Goal: Check status: Check status

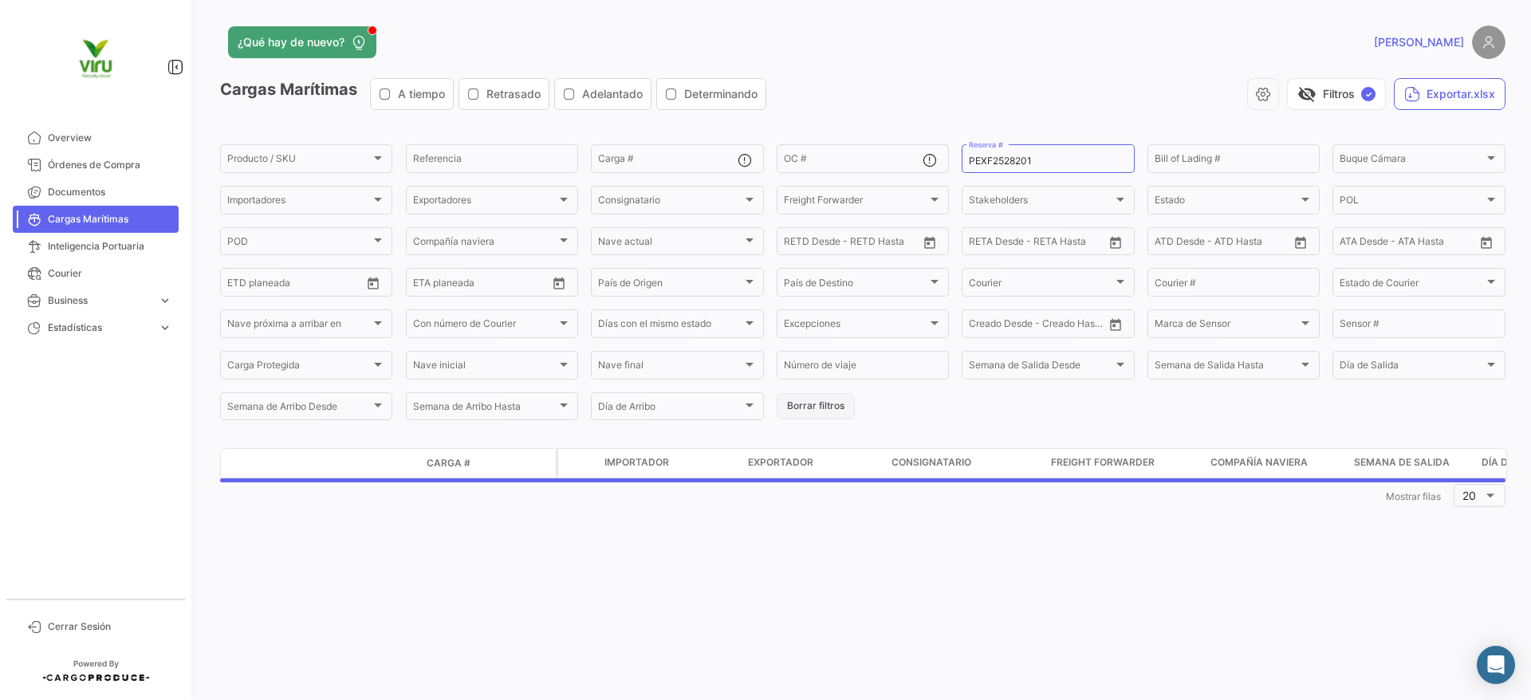
click at [818, 400] on button "Borrar filtros" at bounding box center [816, 406] width 78 height 26
click at [1010, 156] on input "Reserva #" at bounding box center [1048, 161] width 158 height 11
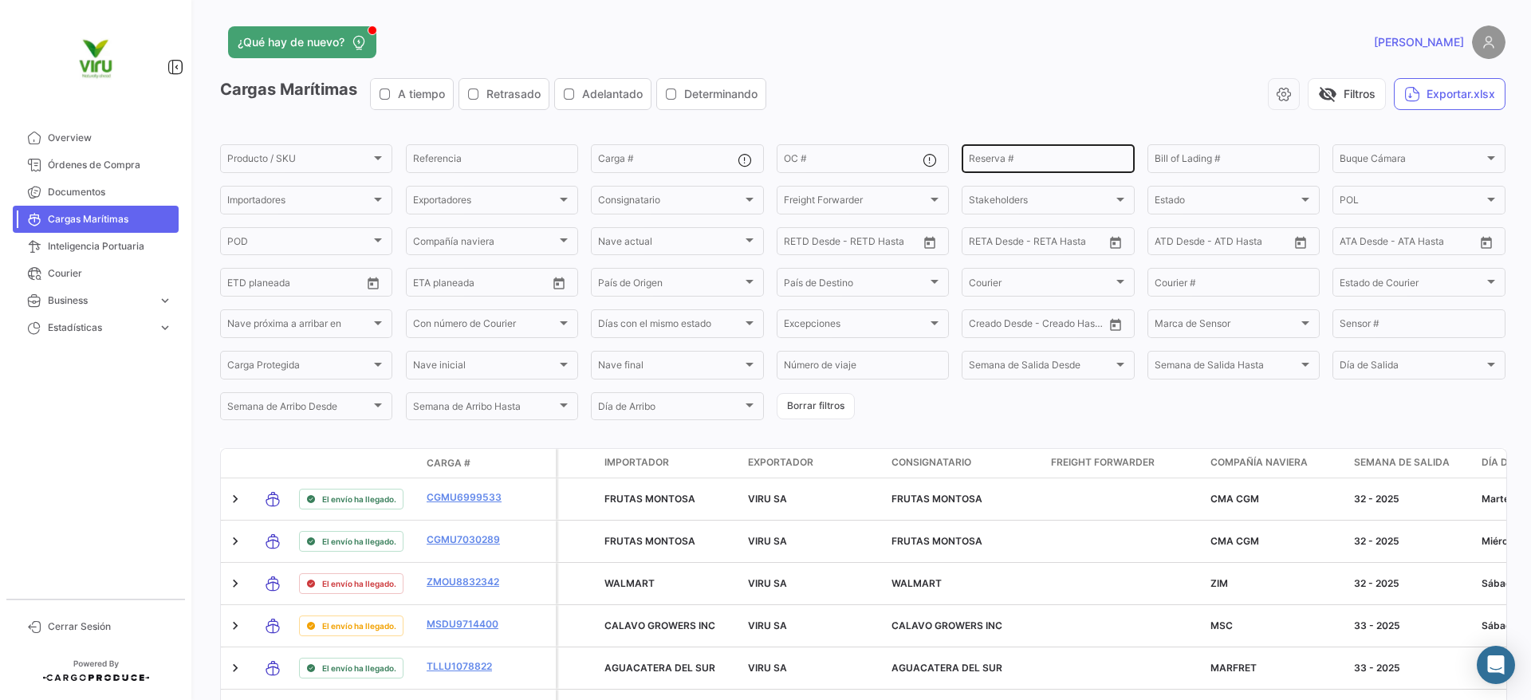
click at [1039, 152] on div "Reserva #" at bounding box center [1048, 157] width 158 height 31
drag, startPoint x: 821, startPoint y: 392, endPoint x: 821, endPoint y: 405, distance: 12.8
click at [821, 393] on button "Borrar filtros" at bounding box center [816, 406] width 78 height 26
click at [821, 405] on button "Borrar filtros" at bounding box center [816, 406] width 78 height 26
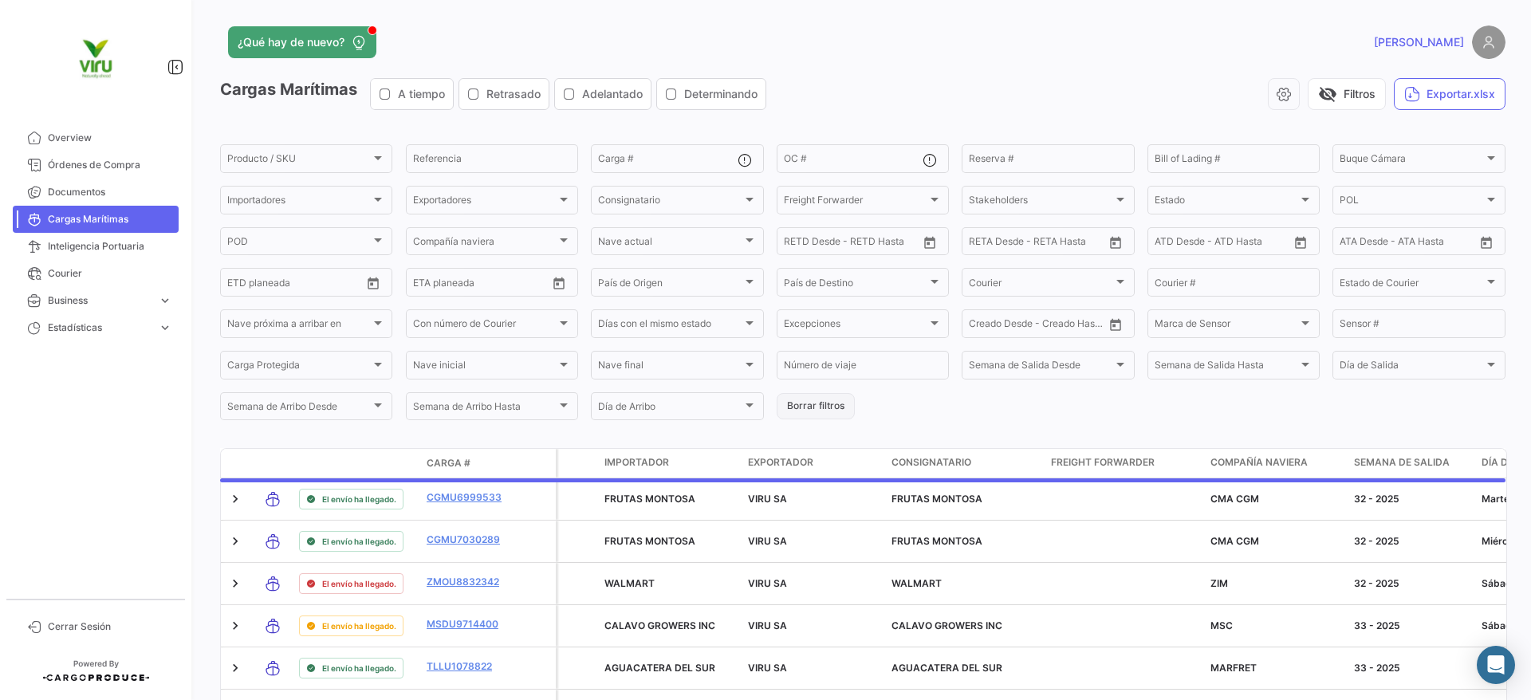
click at [825, 408] on button "Borrar filtros" at bounding box center [816, 406] width 78 height 26
click at [1057, 156] on input "Reserva #" at bounding box center [1048, 161] width 158 height 11
click at [836, 161] on input "OC #" at bounding box center [853, 161] width 139 height 11
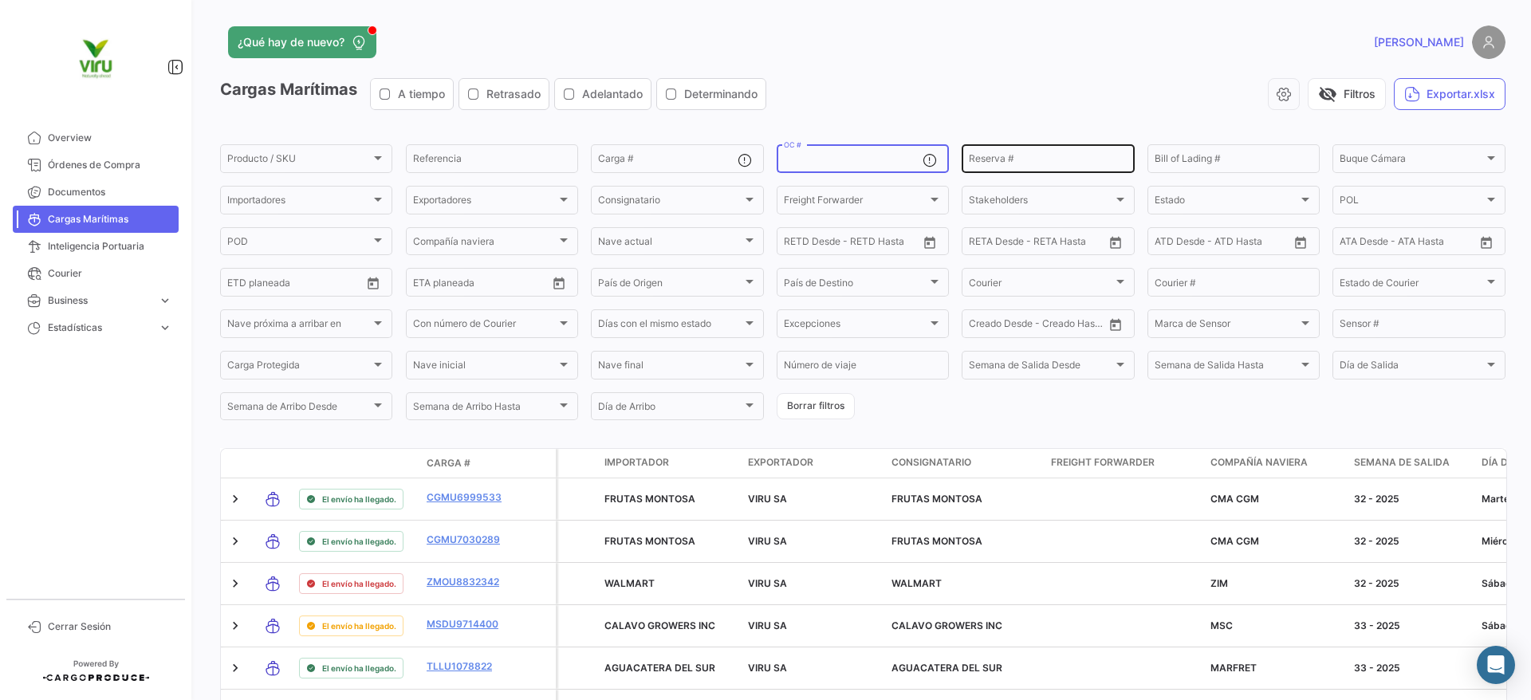
click at [1005, 160] on input "Reserva #" at bounding box center [1048, 161] width 158 height 11
click at [784, 151] on div "OC #" at bounding box center [853, 157] width 139 height 31
click at [791, 153] on div "OC #" at bounding box center [853, 157] width 139 height 31
click at [808, 168] on div "OC #" at bounding box center [853, 157] width 139 height 31
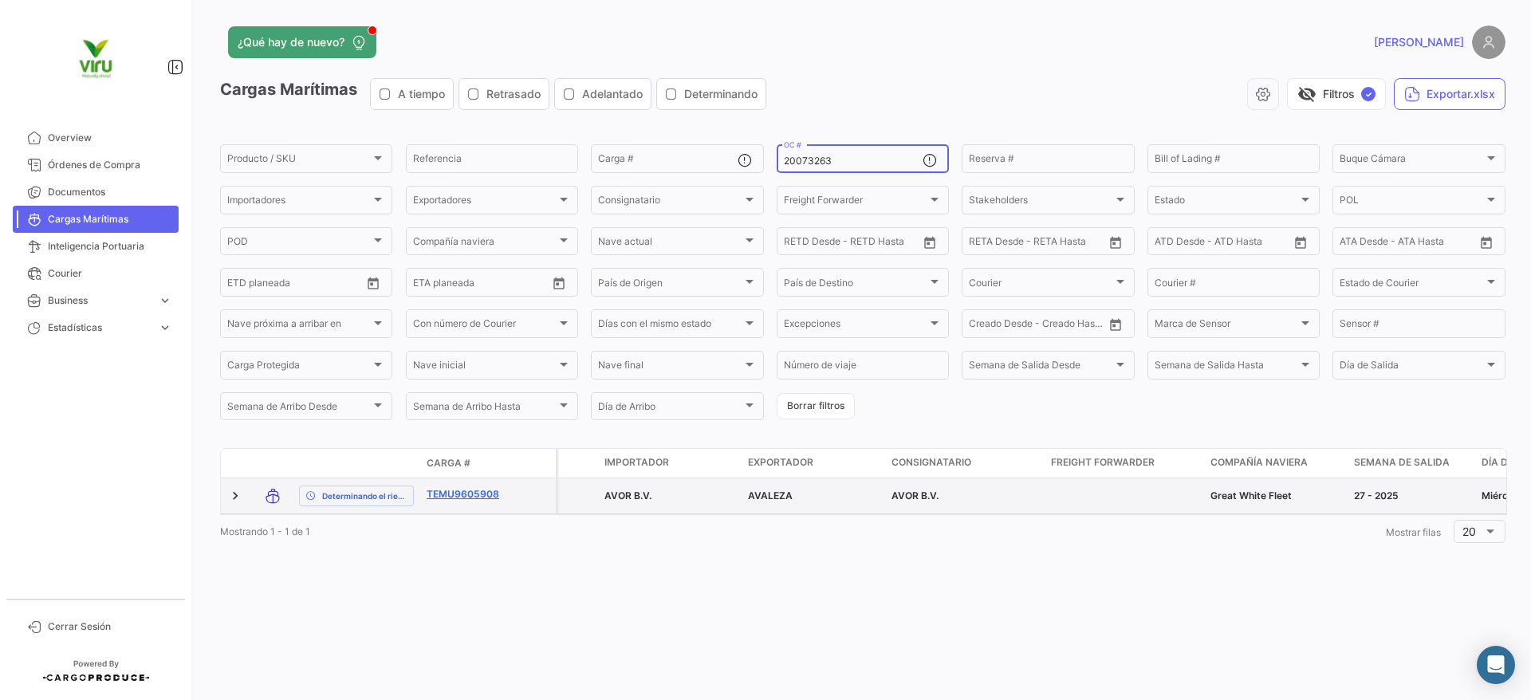
type input "20073263"
click at [464, 492] on link "TEMU9605908" at bounding box center [468, 494] width 83 height 14
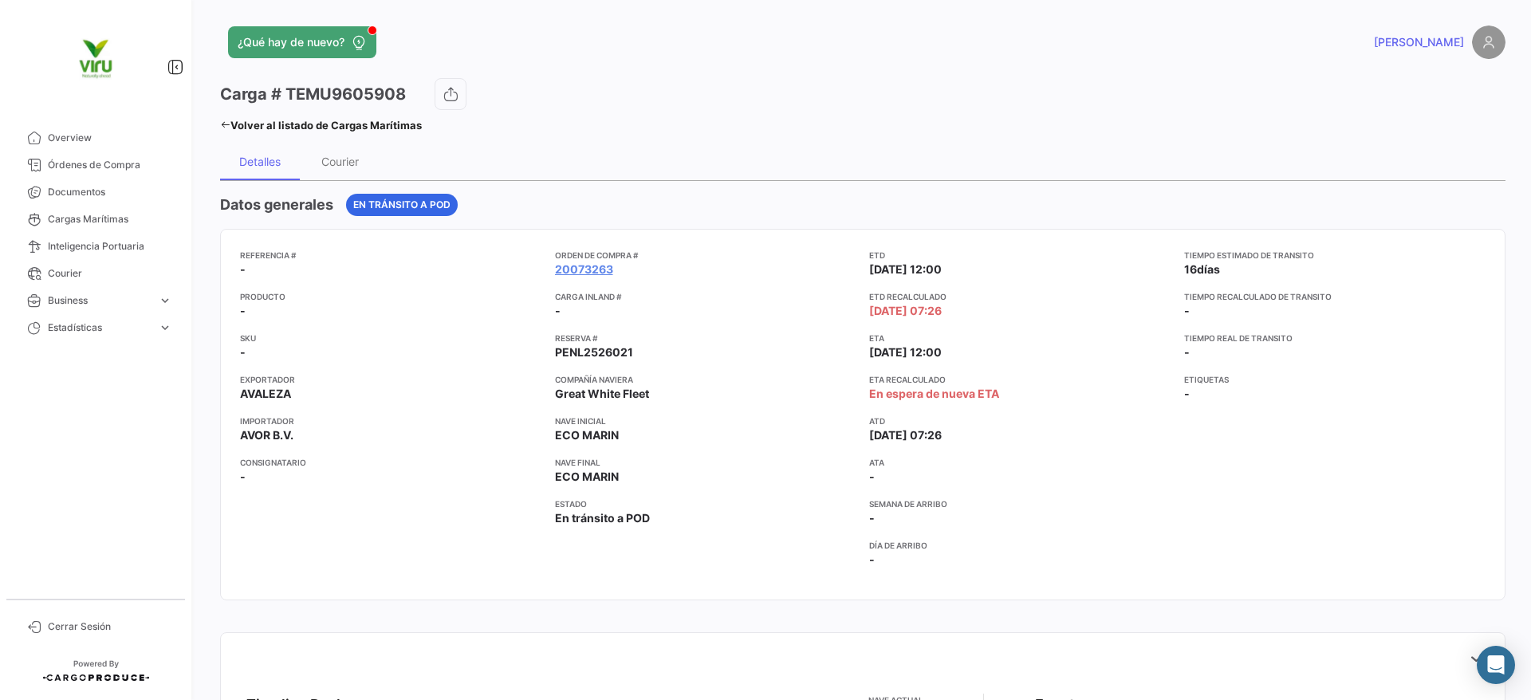
click at [880, 345] on span "[DATE] 12:00" at bounding box center [905, 353] width 73 height 16
click at [1317, 401] on app-card-info-list "Etiquetas -" at bounding box center [1335, 387] width 302 height 29
drag, startPoint x: 818, startPoint y: 329, endPoint x: 966, endPoint y: 329, distance: 147.5
click at [966, 329] on div "Referencia # - Producto - SKU - Exportador AVALEZA Importador AVOR B.V. Consign…" at bounding box center [863, 415] width 1246 height 332
click at [1024, 380] on mat-tooltip-component "Zona Horaria: Central European Summer Time (GMT +2)" at bounding box center [912, 389] width 234 height 59
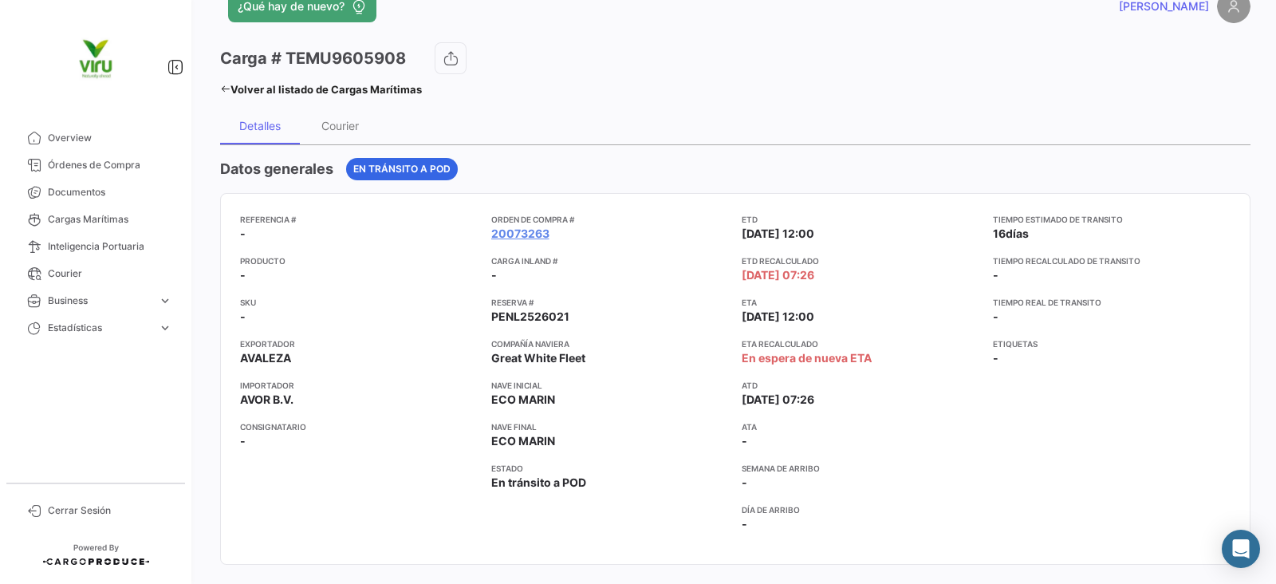
scroll to position [32, 0]
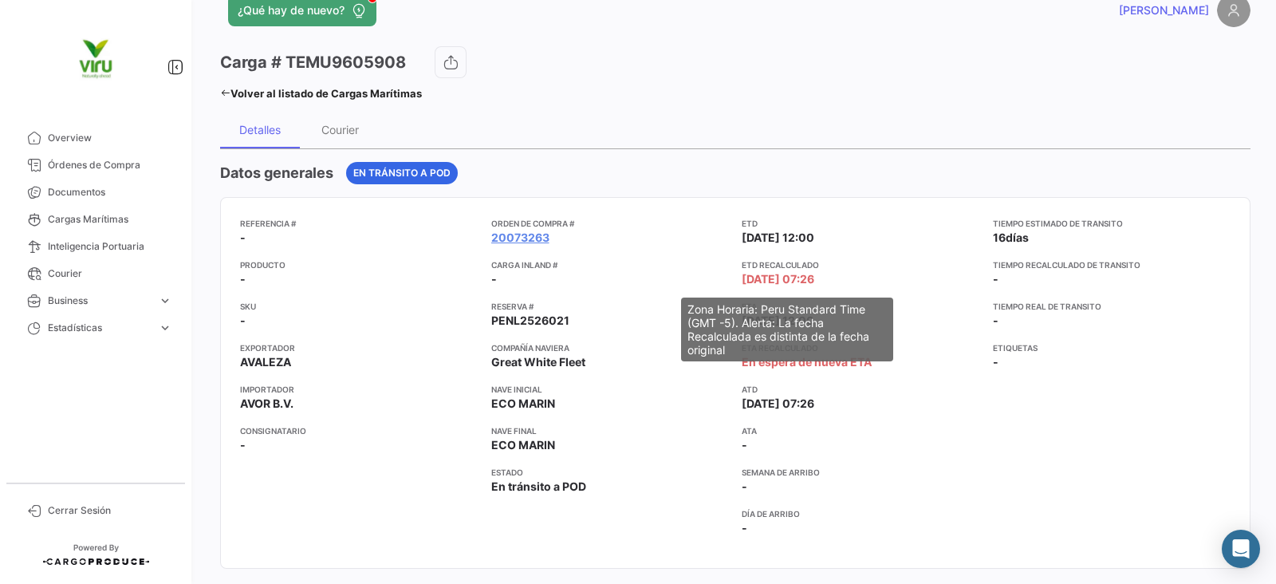
drag, startPoint x: 729, startPoint y: 269, endPoint x: 861, endPoint y: 279, distance: 132.8
click at [846, 279] on div "Referencia # - Producto - SKU - Exportador AVALEZA Importador AVOR B.V. Consign…" at bounding box center [735, 383] width 990 height 332
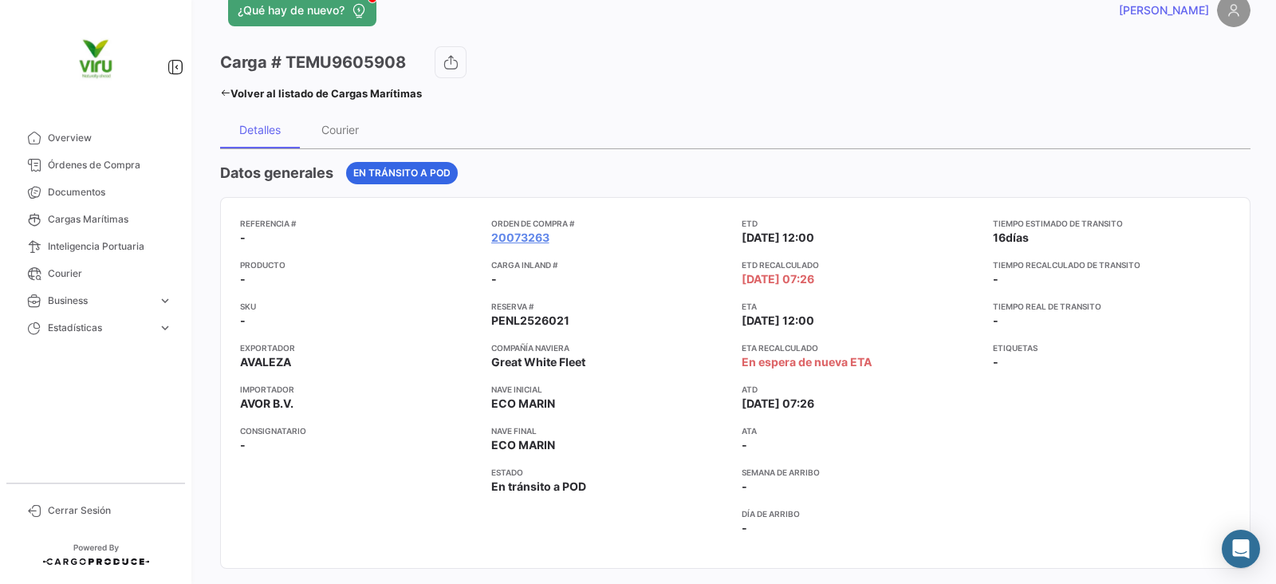
click at [872, 279] on app-card-info-label "ETD Recalculado [DATE] 07:26" at bounding box center [861, 272] width 238 height 29
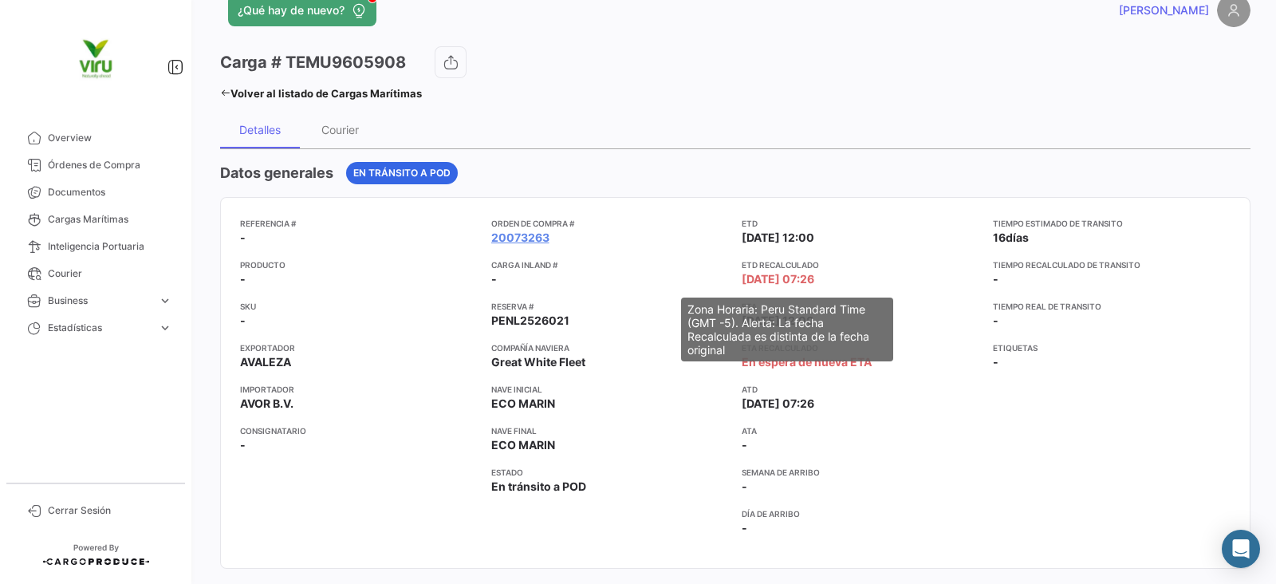
drag, startPoint x: 840, startPoint y: 284, endPoint x: 847, endPoint y: 337, distance: 53.1
click at [747, 279] on app-card-info-label "ETD Recalculado [DATE] 07:26" at bounding box center [861, 272] width 238 height 29
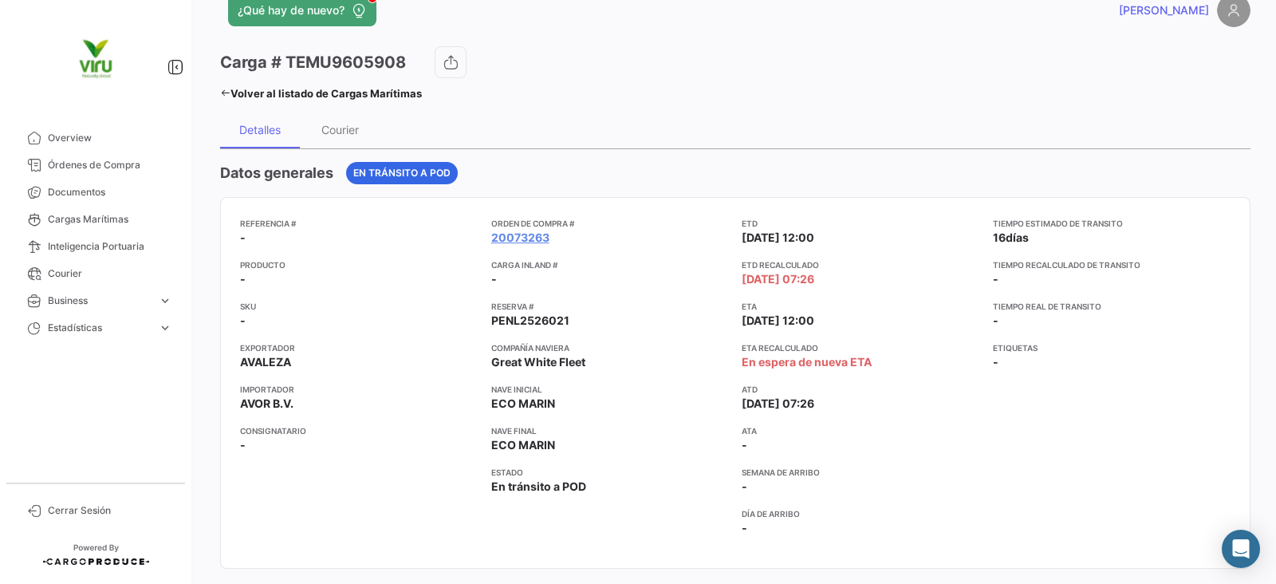
click at [853, 284] on app-card-info-label "ETD Recalculado [DATE] 07:26" at bounding box center [861, 272] width 238 height 29
drag, startPoint x: 845, startPoint y: 277, endPoint x: 682, endPoint y: 246, distance: 166.3
click at [682, 246] on div "Referencia # - Producto - SKU - Exportador AVALEZA Importador AVOR B.V. Consign…" at bounding box center [735, 383] width 990 height 332
click at [856, 280] on app-card-info-label "ETD Recalculado [DATE] 07:26" at bounding box center [861, 272] width 238 height 29
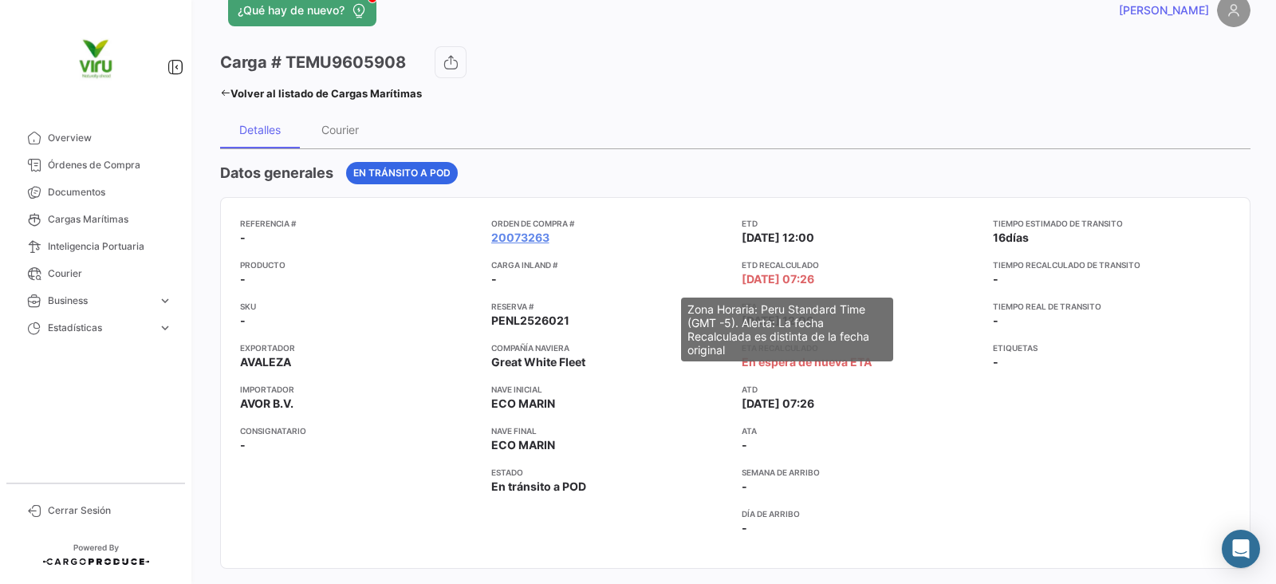
drag, startPoint x: 860, startPoint y: 275, endPoint x: 743, endPoint y: 273, distance: 116.5
click at [743, 273] on app-card-info-label "ETD Recalculado [DATE] 07:26" at bounding box center [861, 272] width 238 height 29
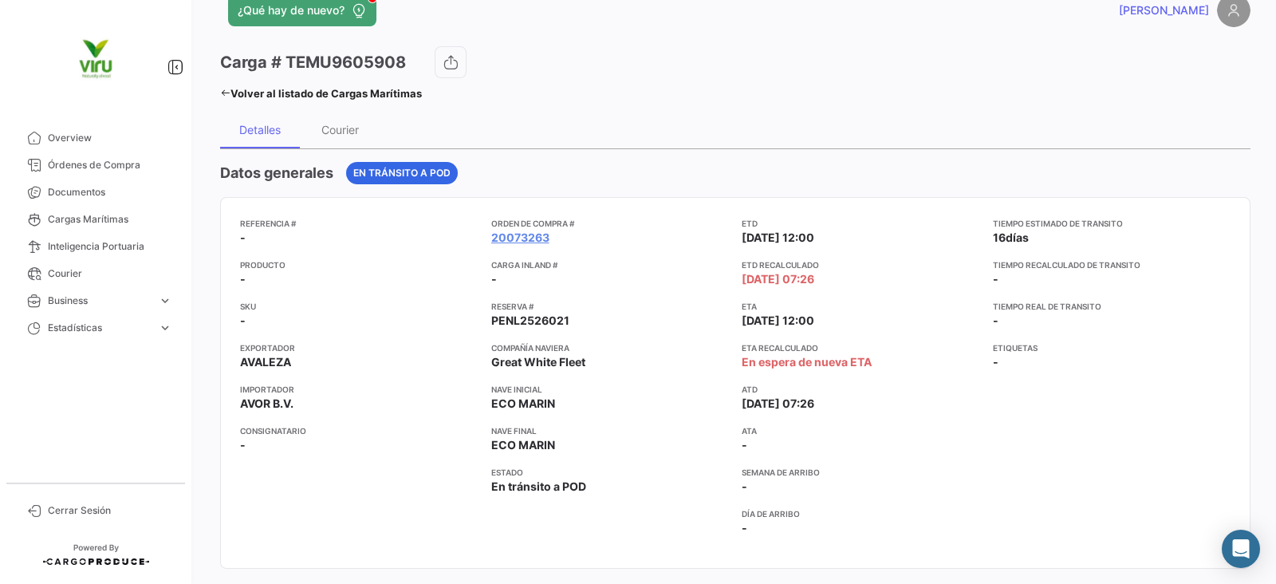
click at [910, 305] on app-card-info-title "ETA" at bounding box center [861, 306] width 238 height 13
drag, startPoint x: 728, startPoint y: 351, endPoint x: 886, endPoint y: 360, distance: 158.2
click at [886, 360] on div "Referencia # - Producto - SKU - Exportador AVALEZA Importador AVOR B.V. Consign…" at bounding box center [735, 383] width 990 height 332
click at [887, 365] on app-card-info-label "ETA Recalculado En espera de nueva ETA" at bounding box center [861, 355] width 238 height 29
drag, startPoint x: 897, startPoint y: 364, endPoint x: 878, endPoint y: 367, distance: 19.3
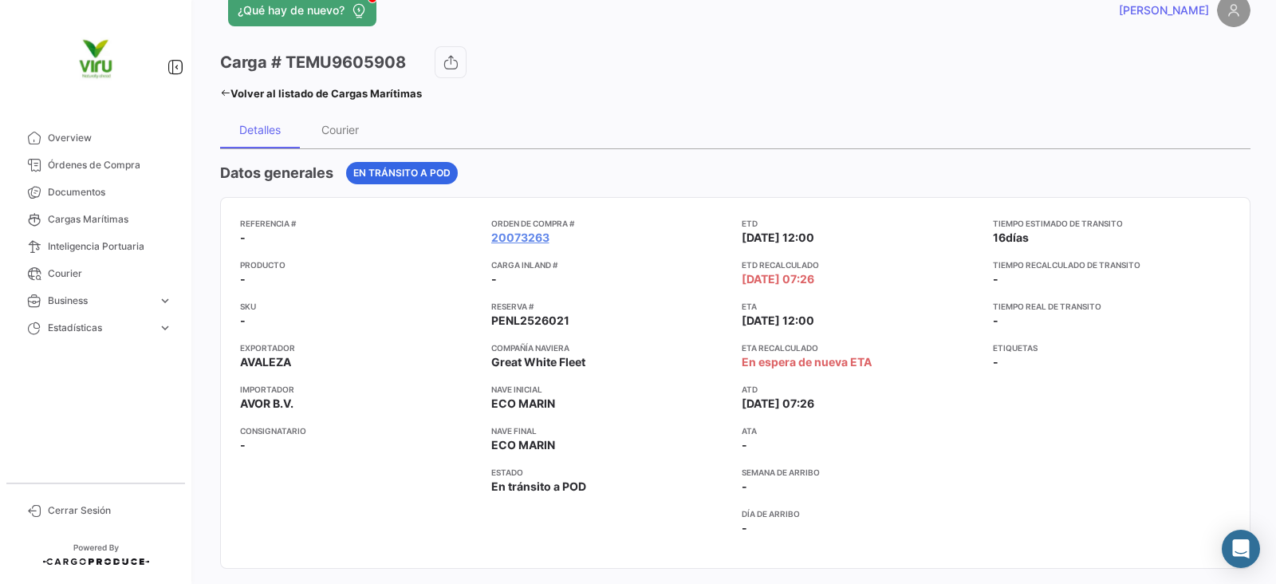
click at [878, 367] on app-card-info-label "ETA Recalculado En espera de nueva ETA" at bounding box center [861, 355] width 238 height 29
click at [902, 356] on app-card-info-label "ETA Recalculado En espera de nueva ETA" at bounding box center [861, 355] width 238 height 29
drag, startPoint x: 884, startPoint y: 356, endPoint x: 759, endPoint y: 372, distance: 125.3
click at [759, 372] on body "Overview Órdenes de Compra Documentos Cargas Marítimas Inteligencia Portuaria C…" at bounding box center [638, 292] width 1276 height 584
click at [884, 355] on app-card-info-label "ETA Recalculado En espera de nueva ETA" at bounding box center [861, 355] width 238 height 29
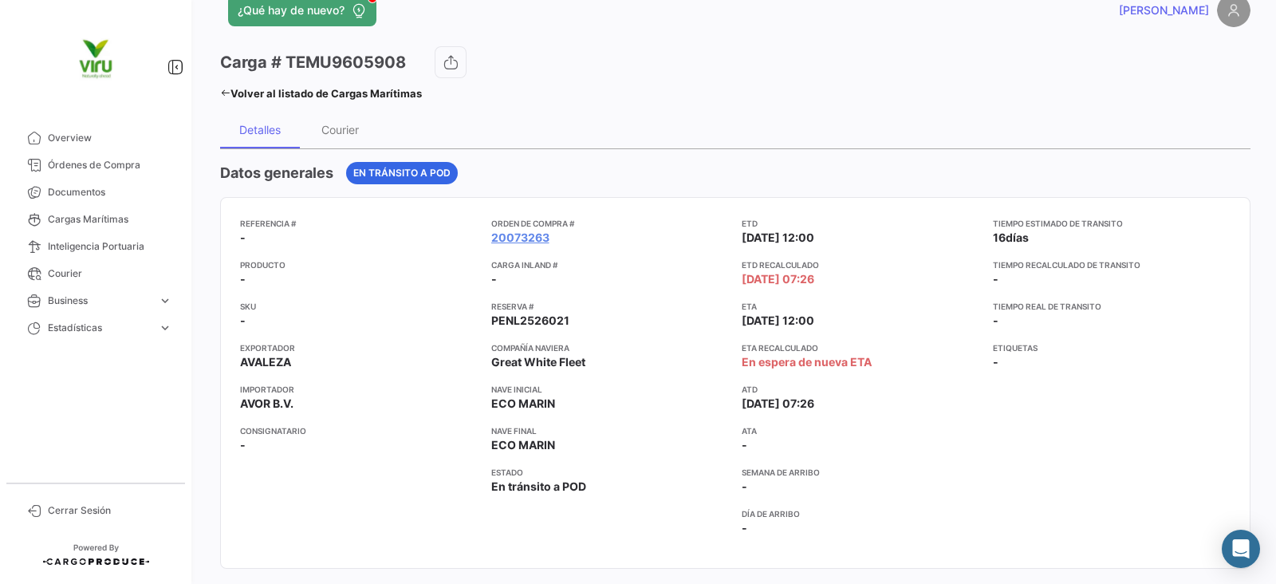
drag, startPoint x: 712, startPoint y: 297, endPoint x: 957, endPoint y: 510, distance: 325.0
click at [931, 443] on app-card-info-label "ATA -" at bounding box center [861, 438] width 238 height 29
